Goal: Task Accomplishment & Management: Complete application form

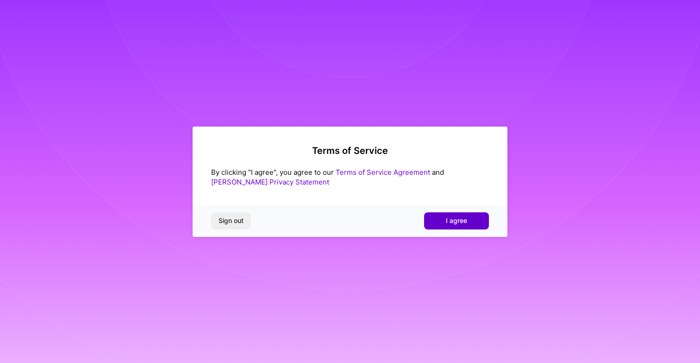
click at [441, 221] on button "I agree" at bounding box center [456, 220] width 65 height 17
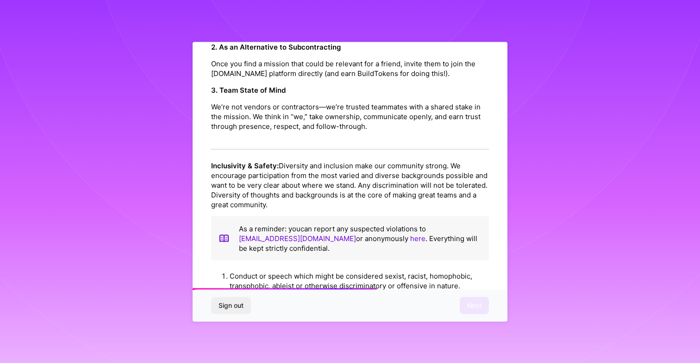
scroll to position [585, 0]
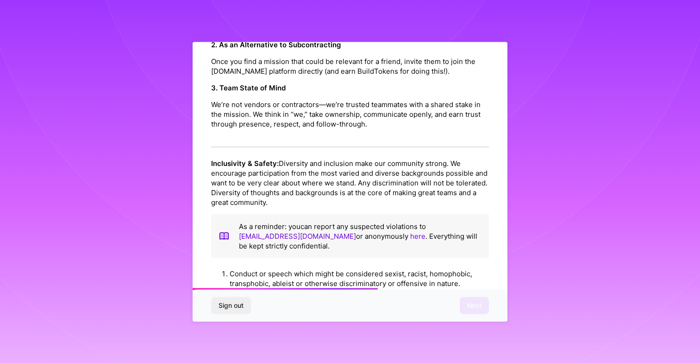
click at [465, 221] on p "As a reminder: you can report any suspected violations to [EMAIL_ADDRESS][DOMAI…" at bounding box center [360, 235] width 243 height 29
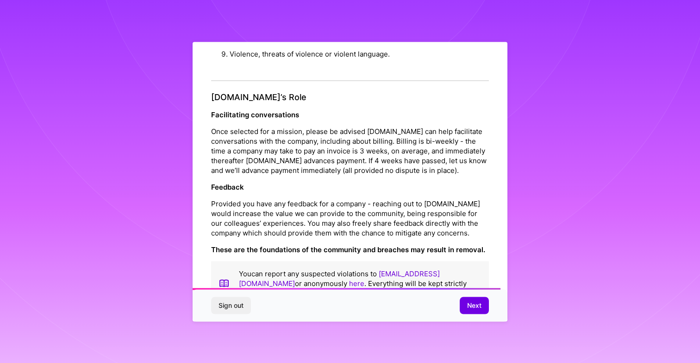
scroll to position [995, 0]
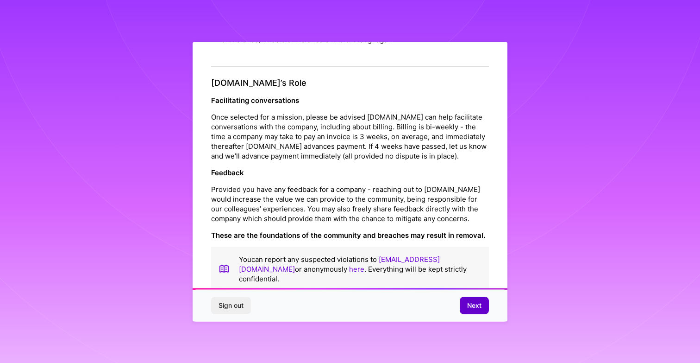
click at [462, 306] on button "Next" at bounding box center [474, 305] width 29 height 17
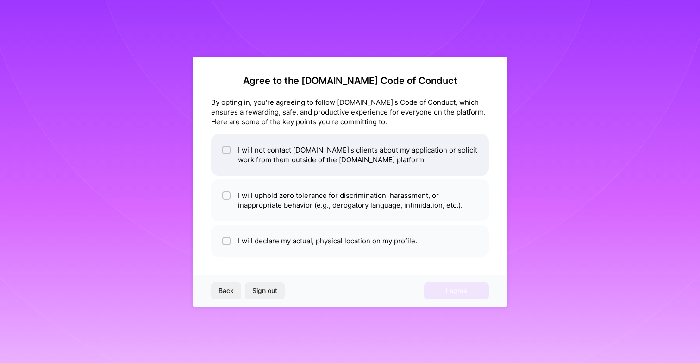
click at [224, 149] on input "checkbox" at bounding box center [227, 150] width 6 height 6
checkbox input "true"
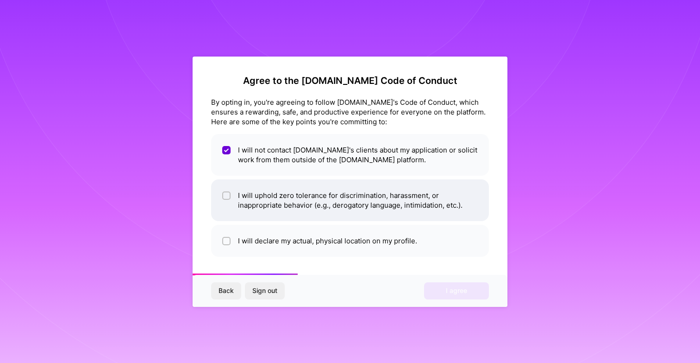
click at [229, 194] on input "checkbox" at bounding box center [227, 196] width 6 height 6
checkbox input "true"
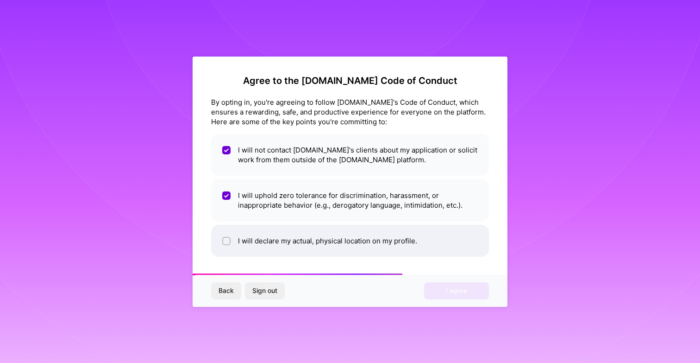
click at [224, 239] on input "checkbox" at bounding box center [227, 241] width 6 height 6
checkbox input "true"
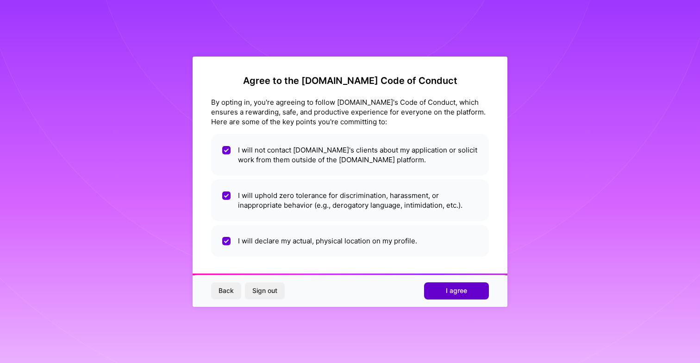
click at [439, 290] on button "I agree" at bounding box center [456, 290] width 65 height 17
